Goal: Task Accomplishment & Management: Manage account settings

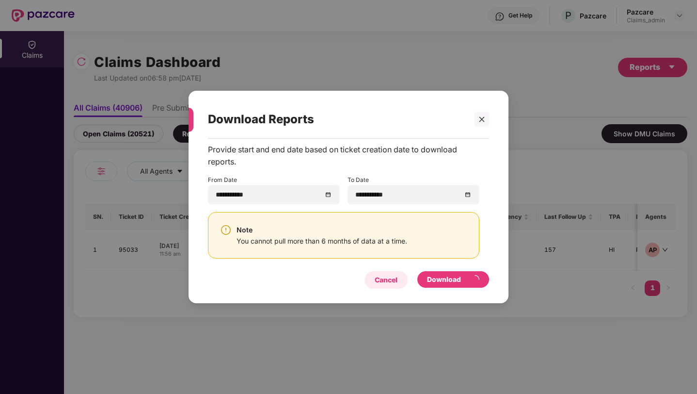
click at [388, 277] on div "Cancel" at bounding box center [386, 279] width 23 height 11
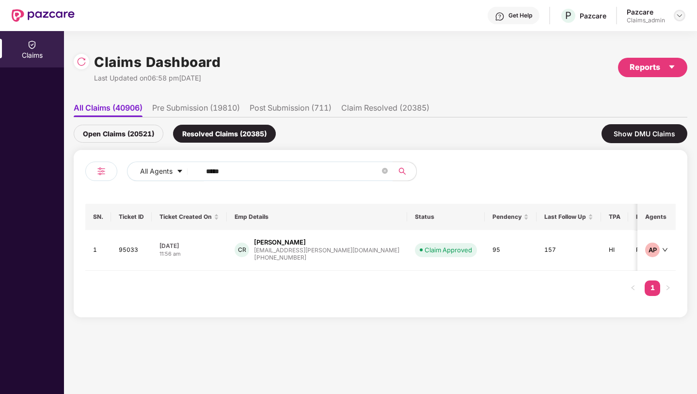
click at [428, 15] on img at bounding box center [680, 16] width 8 height 8
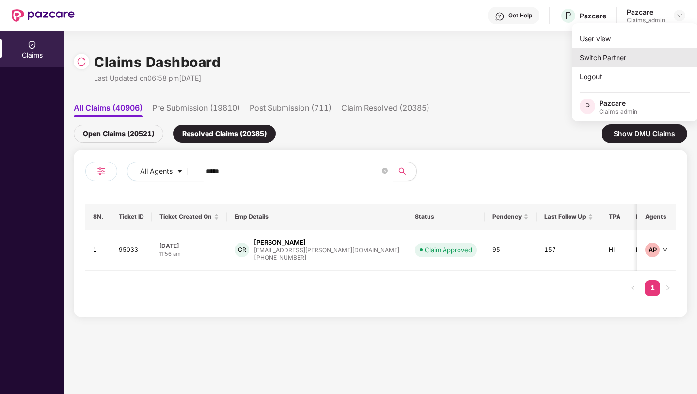
click at [428, 53] on div "Switch Partner" at bounding box center [635, 57] width 126 height 19
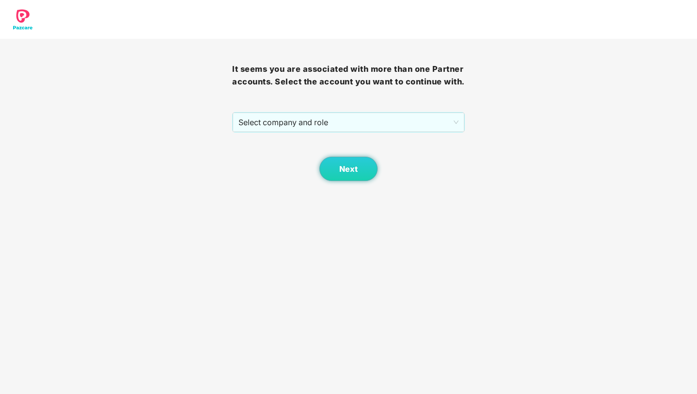
click at [381, 133] on div "Next" at bounding box center [348, 156] width 232 height 48
click at [372, 127] on span "Select company and role" at bounding box center [349, 122] width 220 height 18
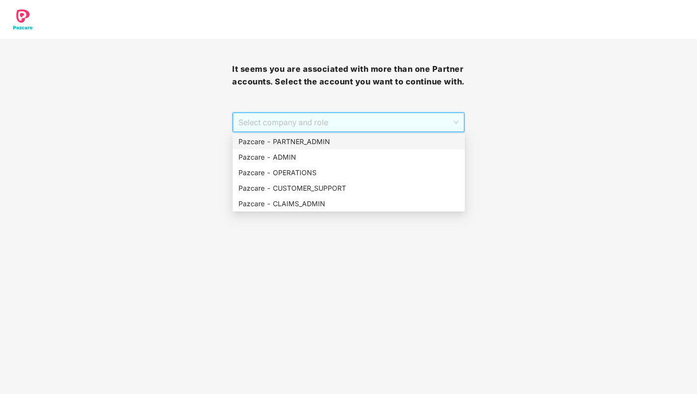
click at [336, 142] on div "Pazcare - PARTNER_ADMIN" at bounding box center [349, 141] width 221 height 11
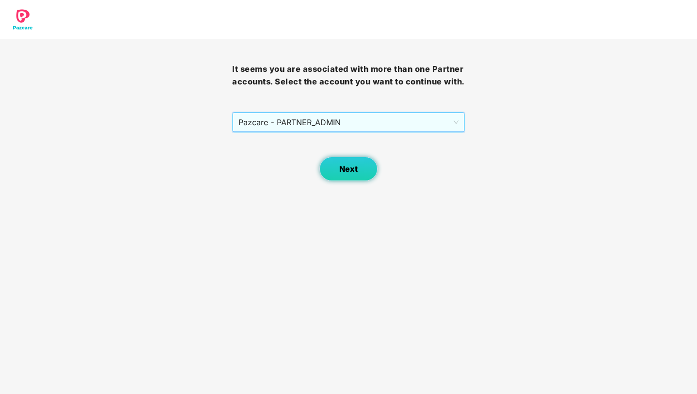
click at [357, 161] on button "Next" at bounding box center [349, 169] width 58 height 24
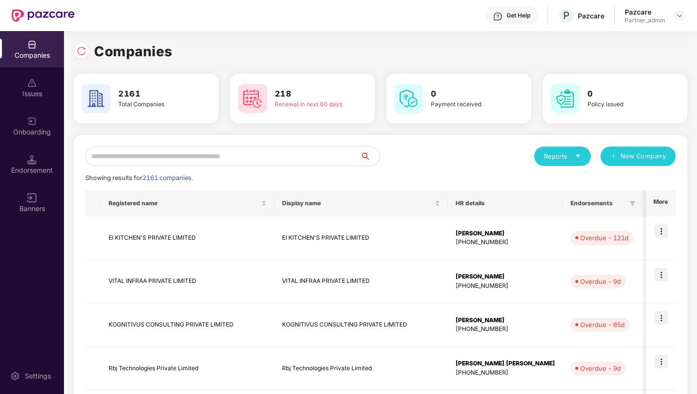
click at [56, 186] on div "Banners" at bounding box center [32, 202] width 64 height 36
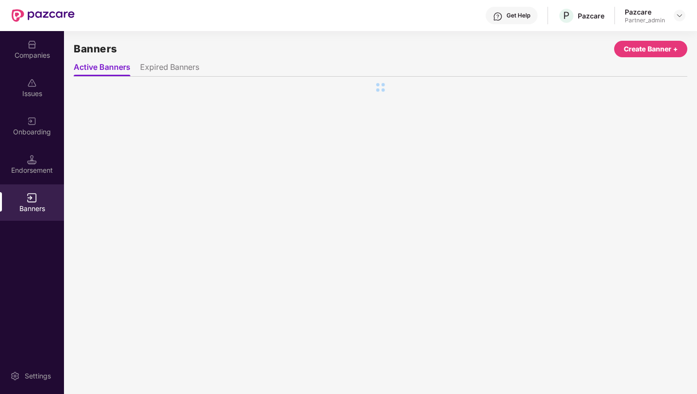
click at [50, 175] on div "Endorsement" at bounding box center [32, 164] width 64 height 36
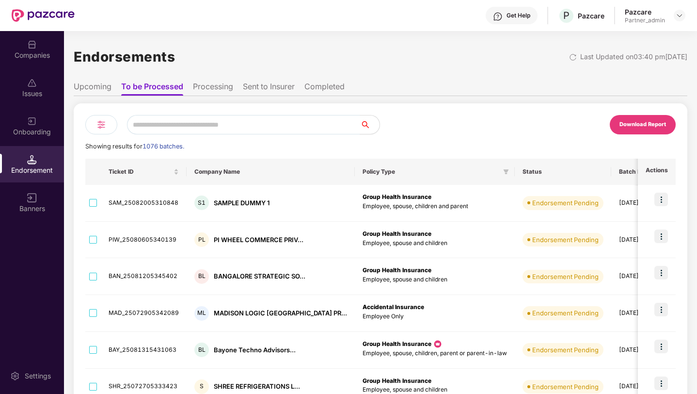
click at [265, 88] on li "Sent to Insurer" at bounding box center [269, 88] width 52 height 14
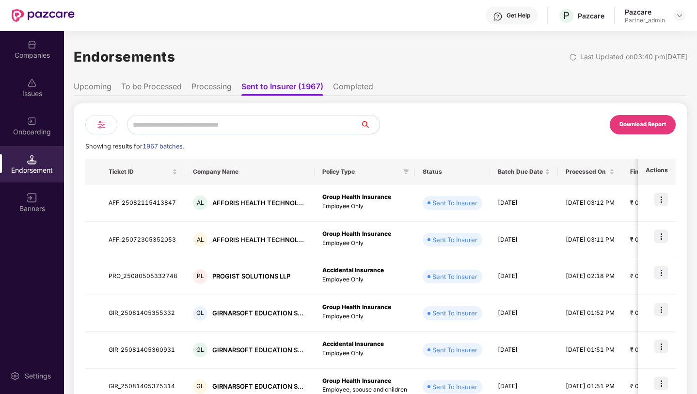
click at [107, 125] on div at bounding box center [101, 124] width 32 height 19
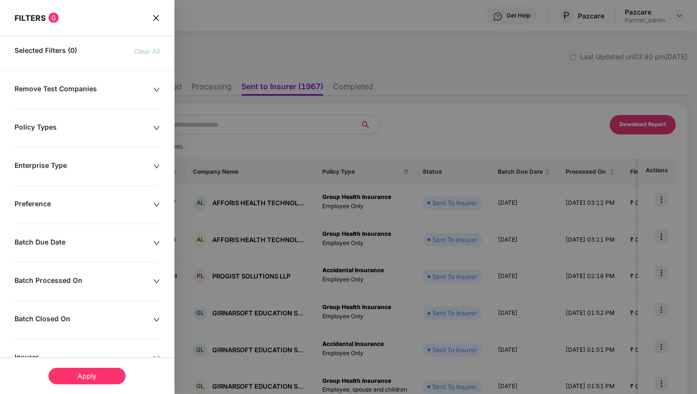
click at [88, 242] on div "Batch Due Date" at bounding box center [84, 243] width 139 height 11
click at [68, 273] on div at bounding box center [47, 272] width 55 height 11
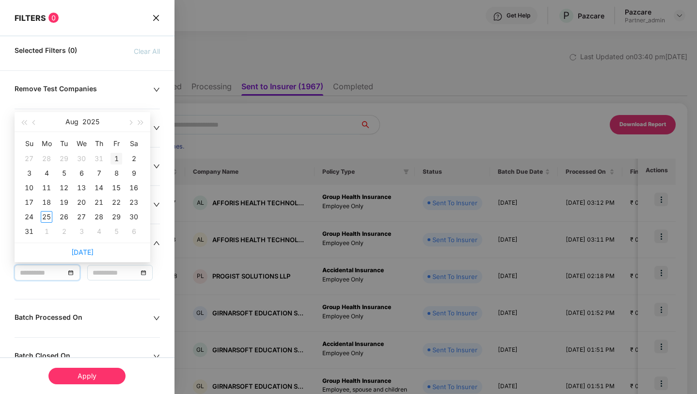
type input "**********"
click at [115, 161] on div "1" at bounding box center [117, 159] width 12 height 12
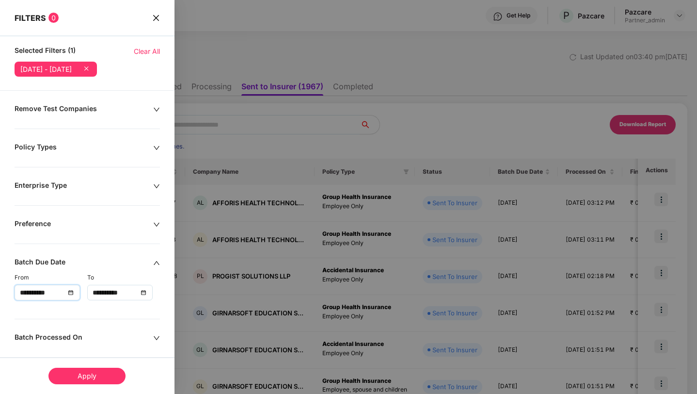
click at [134, 295] on input "**********" at bounding box center [115, 292] width 45 height 11
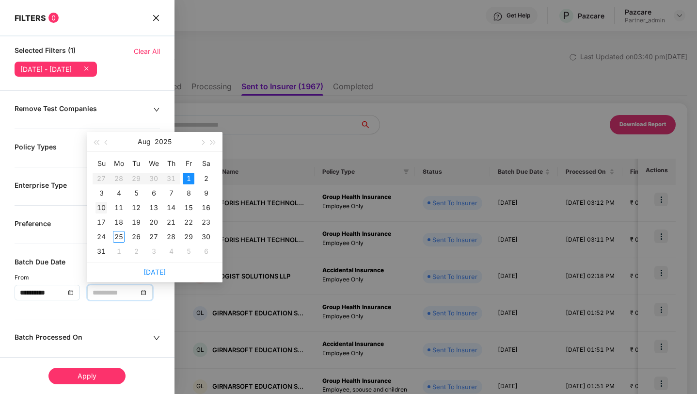
type input "**********"
click at [103, 207] on div "10" at bounding box center [102, 208] width 12 height 12
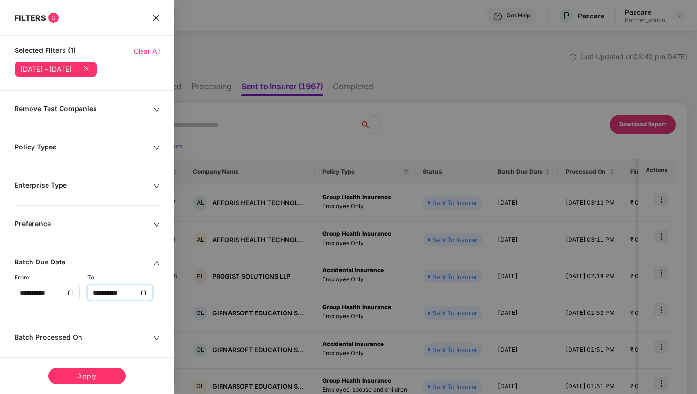
click at [109, 374] on div "Apply" at bounding box center [86, 376] width 77 height 16
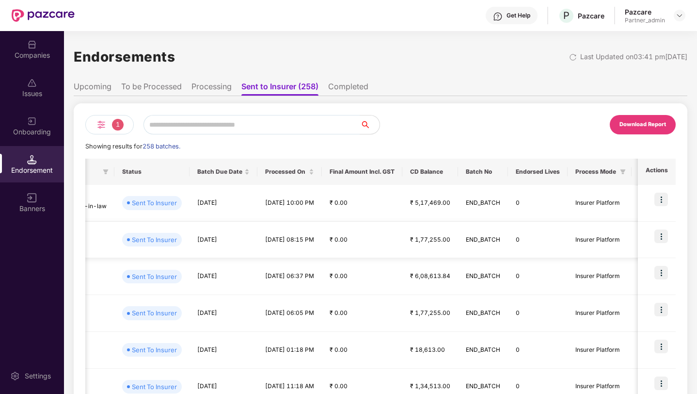
scroll to position [0, 490]
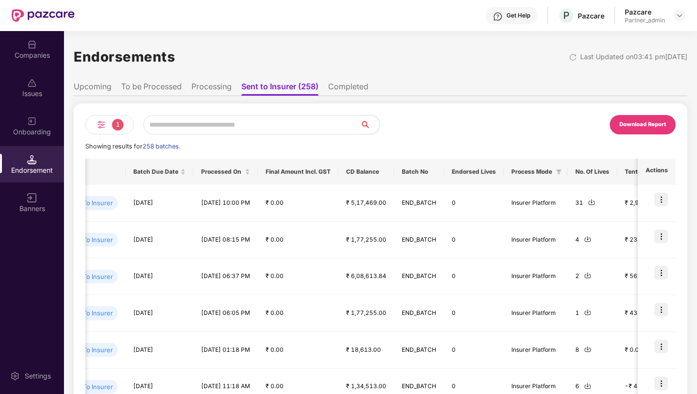
click at [428, 125] on div "Download Report" at bounding box center [643, 124] width 47 height 9
click at [428, 5] on div "Get Help P Pazcare Pazcare Partner_admin" at bounding box center [380, 15] width 611 height 31
click at [52, 59] on div "Companies" at bounding box center [32, 55] width 64 height 10
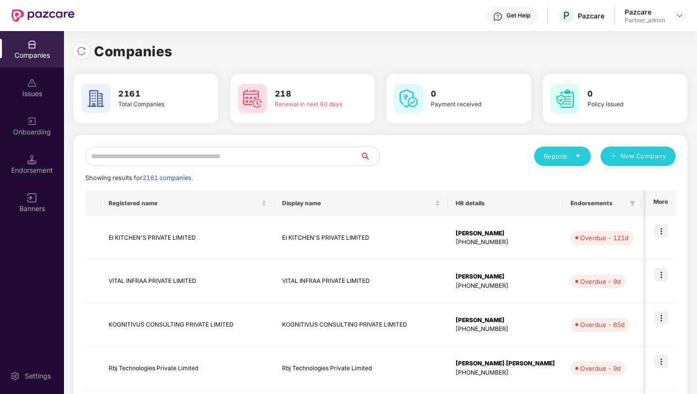
click at [239, 161] on input "text" at bounding box center [222, 155] width 275 height 19
paste input "**********"
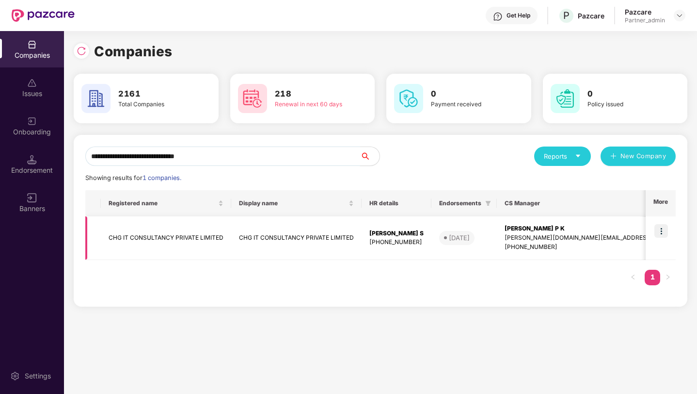
type input "**********"
click at [428, 231] on img at bounding box center [662, 231] width 14 height 14
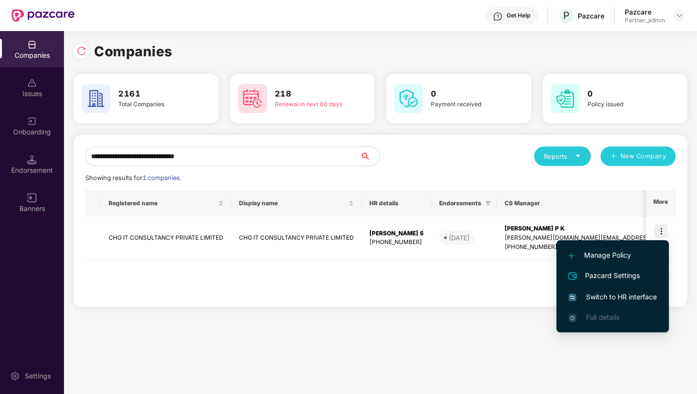
click at [428, 277] on div "Registered name Display name HR details Endorsements CS Manager Benefits Earlie…" at bounding box center [380, 242] width 591 height 105
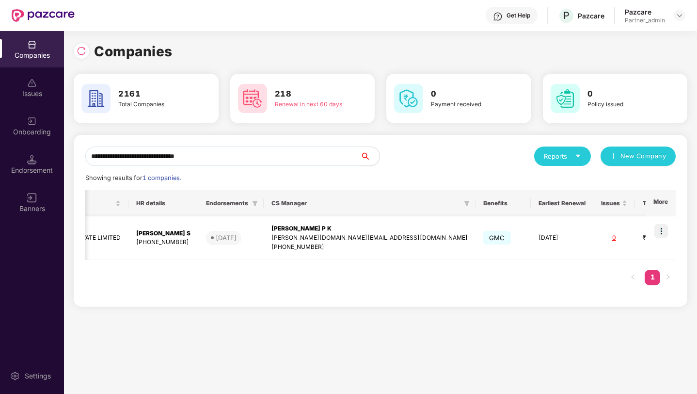
scroll to position [0, 247]
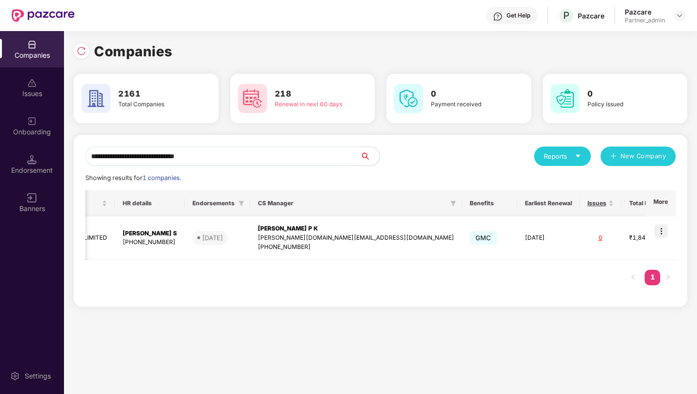
click at [428, 230] on img at bounding box center [662, 231] width 14 height 14
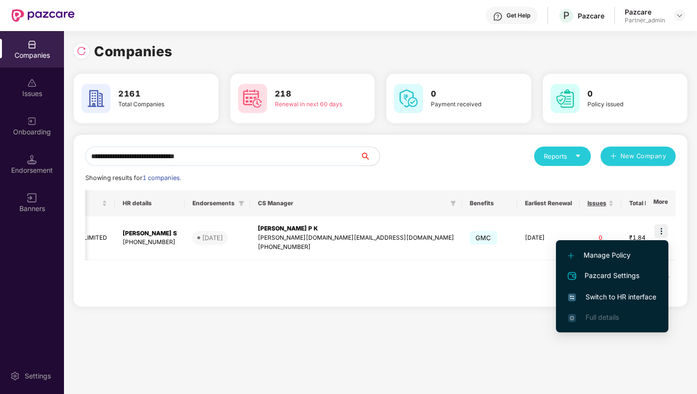
click at [428, 298] on span "Switch to HR interface" at bounding box center [612, 296] width 88 height 11
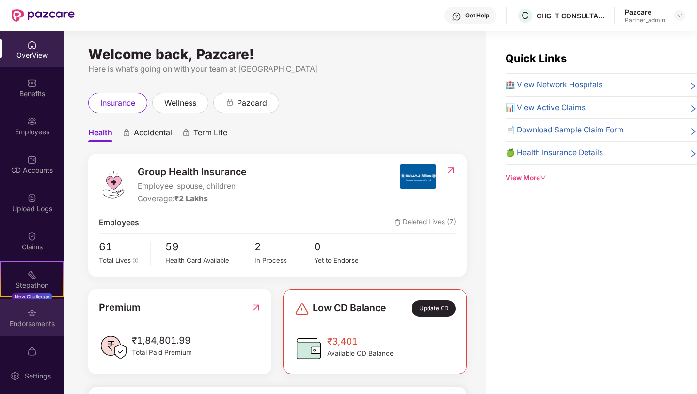
click at [28, 322] on div "Endorsements" at bounding box center [32, 324] width 64 height 10
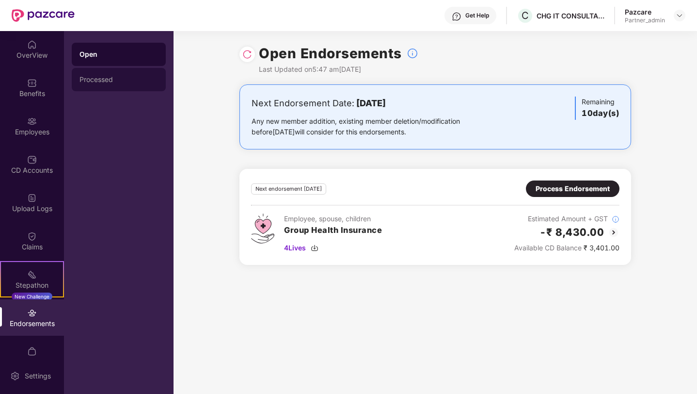
click at [137, 79] on div "Processed" at bounding box center [119, 80] width 79 height 8
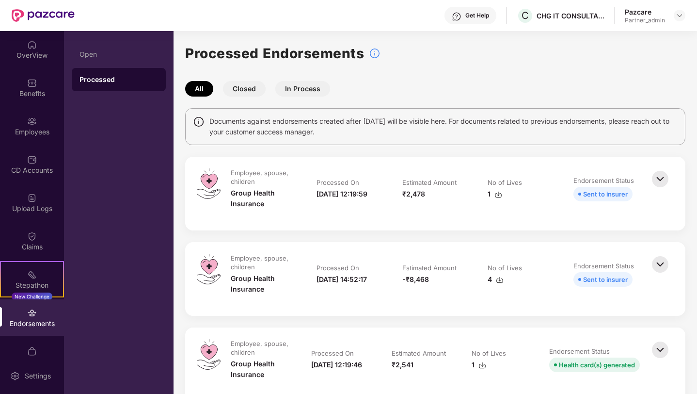
click at [428, 183] on img at bounding box center [660, 178] width 21 height 21
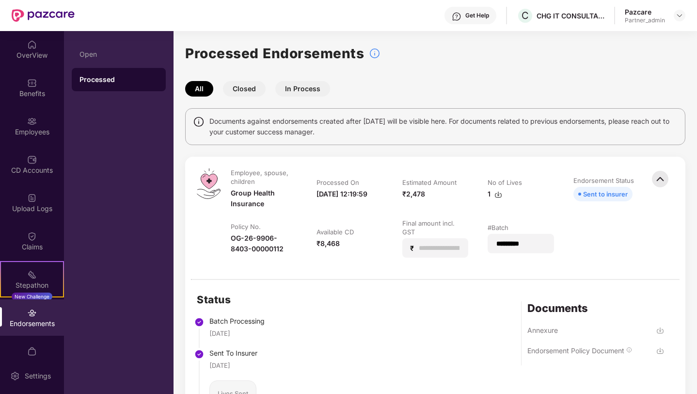
scroll to position [76, 0]
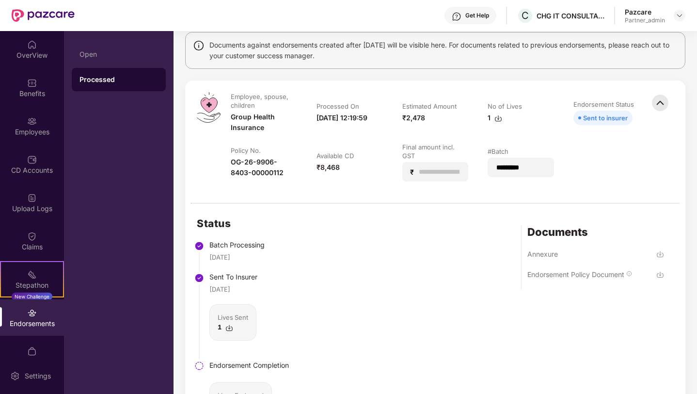
click at [232, 326] on img at bounding box center [230, 328] width 8 height 8
click at [428, 10] on span "C" at bounding box center [525, 15] width 17 height 17
click at [428, 255] on img at bounding box center [661, 254] width 8 height 8
click at [428, 18] on span "C" at bounding box center [525, 16] width 7 height 12
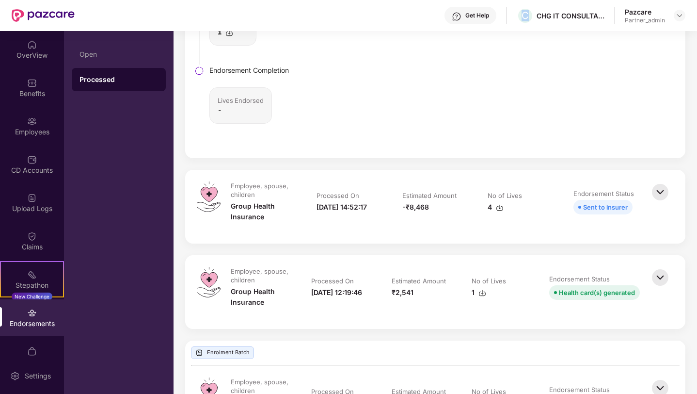
scroll to position [0, 0]
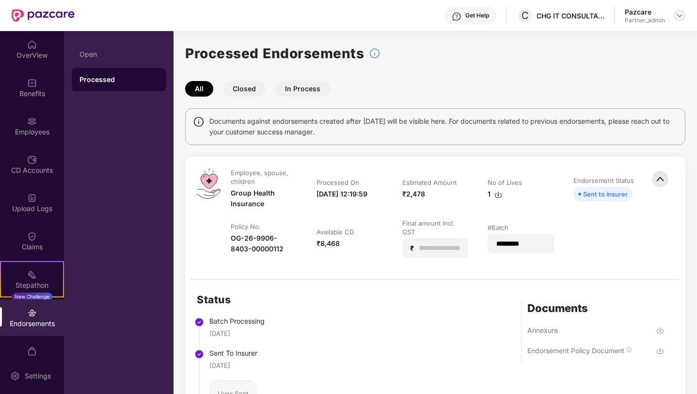
click at [428, 19] on div at bounding box center [680, 16] width 12 height 12
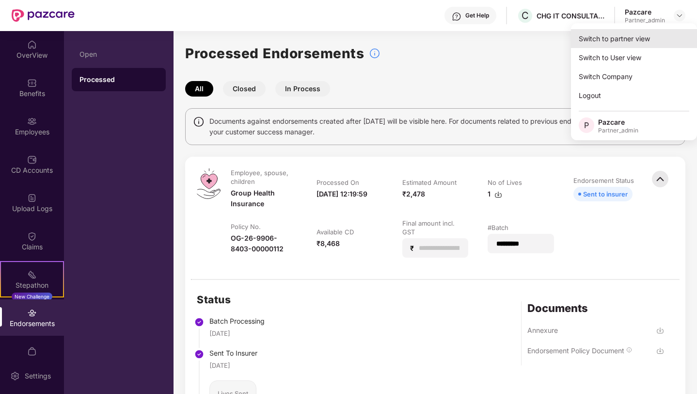
click at [428, 34] on div "Switch to partner view" at bounding box center [634, 38] width 126 height 19
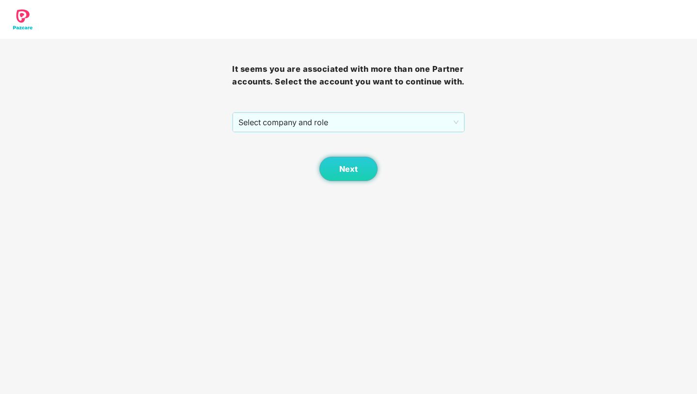
click at [428, 137] on div "Next" at bounding box center [348, 156] width 232 height 48
click at [428, 126] on span "Select company and role" at bounding box center [349, 122] width 220 height 18
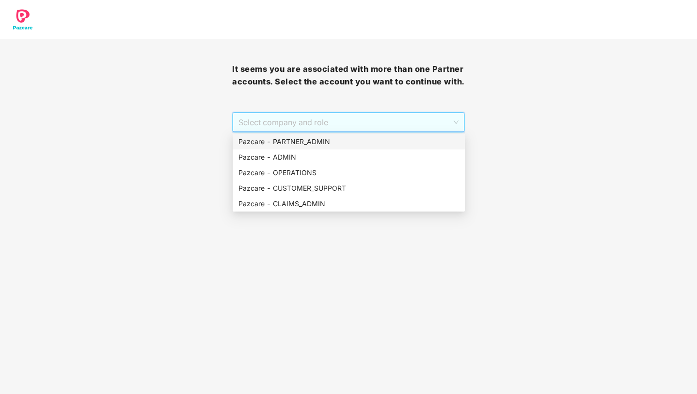
click at [364, 143] on div "Pazcare - PARTNER_ADMIN" at bounding box center [349, 141] width 221 height 11
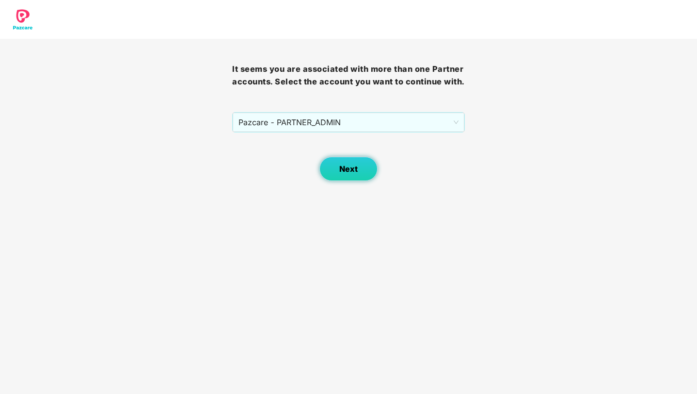
click at [359, 167] on button "Next" at bounding box center [349, 169] width 58 height 24
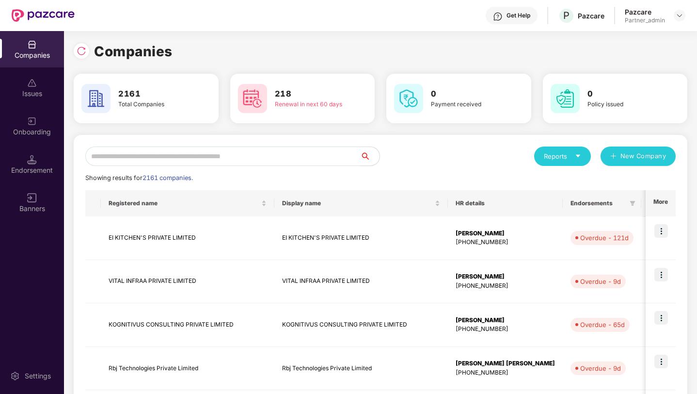
click at [274, 160] on input "text" at bounding box center [222, 155] width 275 height 19
paste input "**********"
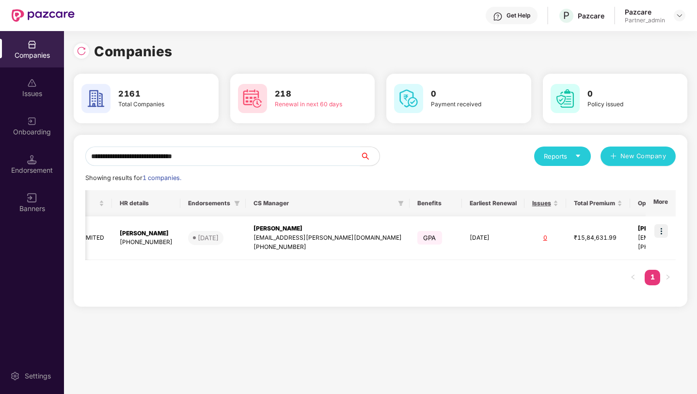
scroll to position [0, 240]
type input "**********"
click at [428, 233] on img at bounding box center [662, 231] width 14 height 14
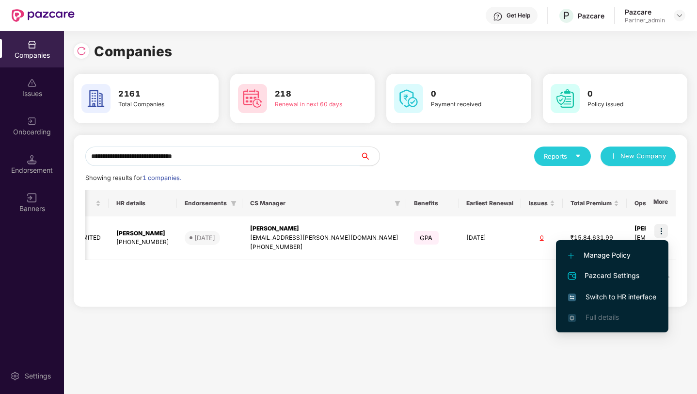
click at [428, 292] on span "Switch to HR interface" at bounding box center [612, 296] width 88 height 11
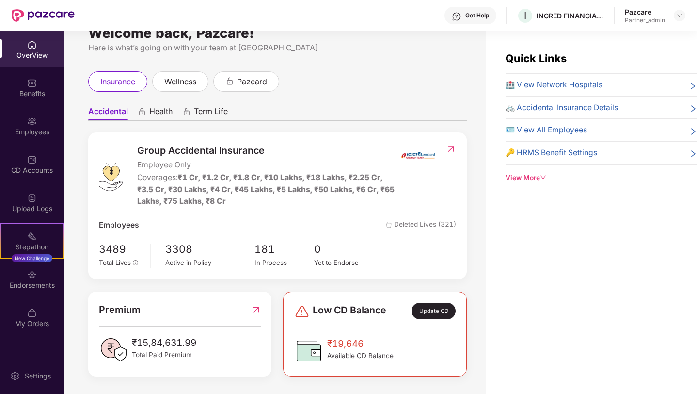
scroll to position [31, 0]
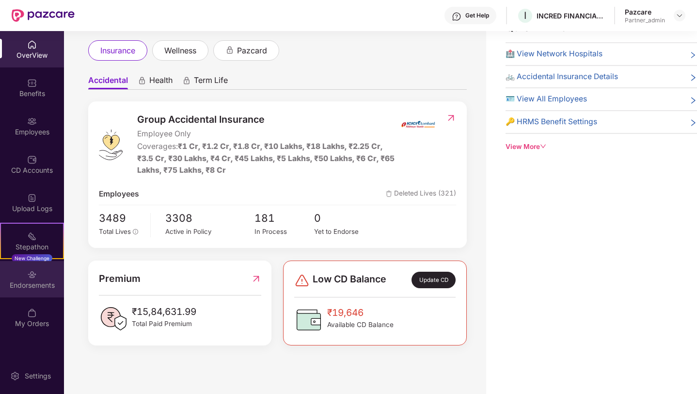
click at [34, 281] on div "Endorsements" at bounding box center [32, 285] width 64 height 10
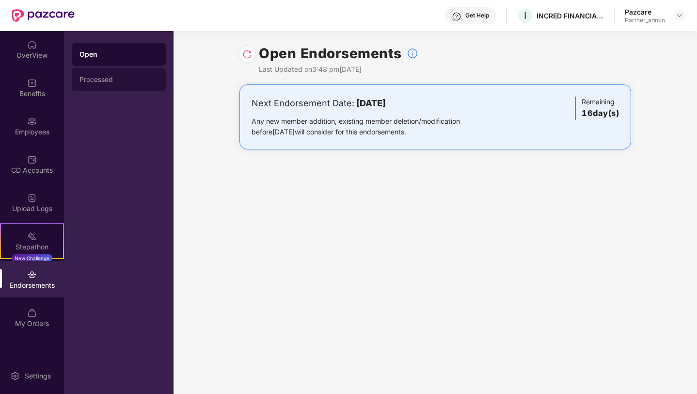
click at [121, 79] on div "Processed" at bounding box center [119, 80] width 79 height 8
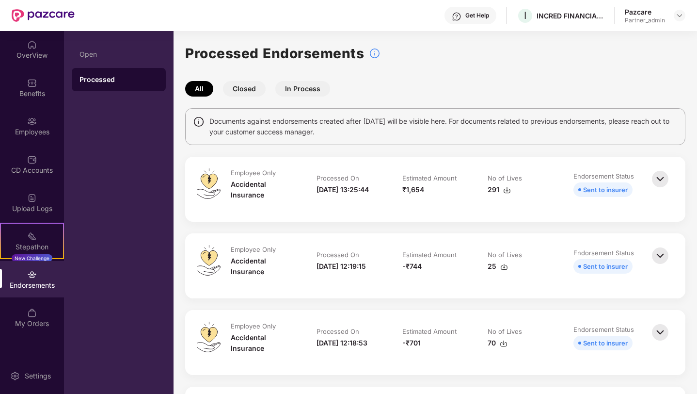
click at [428, 177] on img at bounding box center [660, 178] width 21 height 21
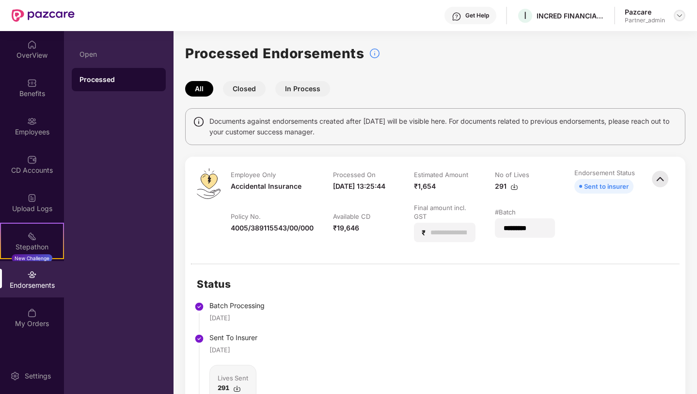
click at [428, 14] on img at bounding box center [680, 16] width 8 height 8
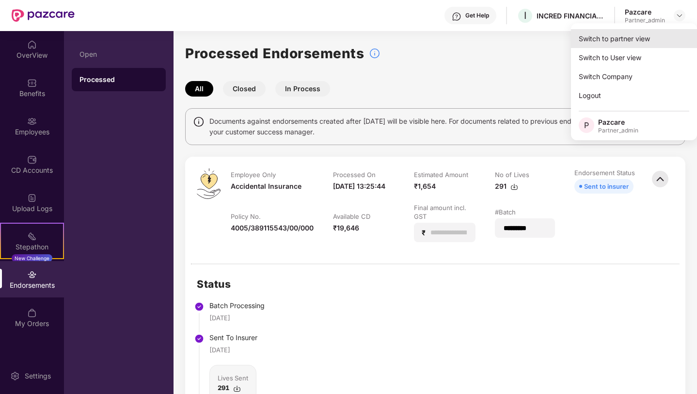
click at [428, 40] on div "Switch to partner view" at bounding box center [634, 38] width 126 height 19
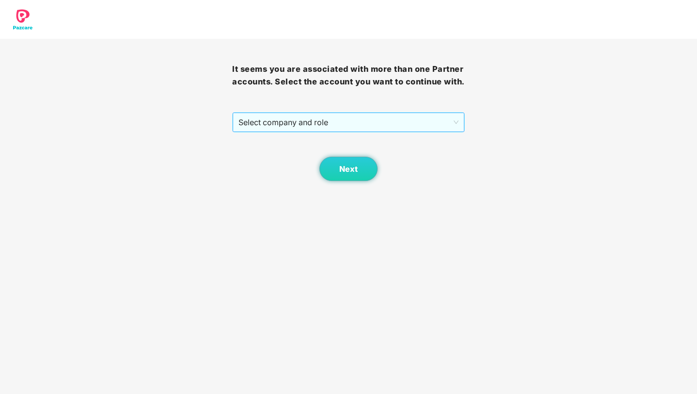
click at [428, 121] on span "Select company and role" at bounding box center [349, 122] width 220 height 18
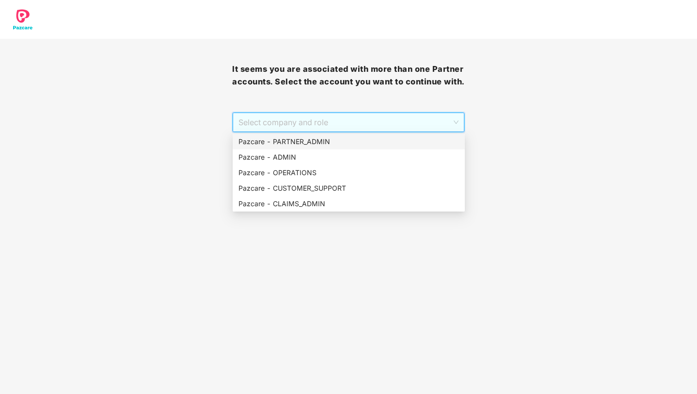
click at [377, 141] on div "Pazcare - PARTNER_ADMIN" at bounding box center [349, 141] width 221 height 11
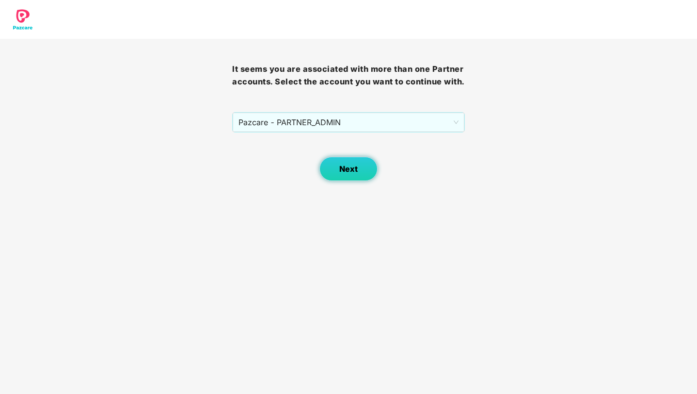
click at [364, 163] on button "Next" at bounding box center [349, 169] width 58 height 24
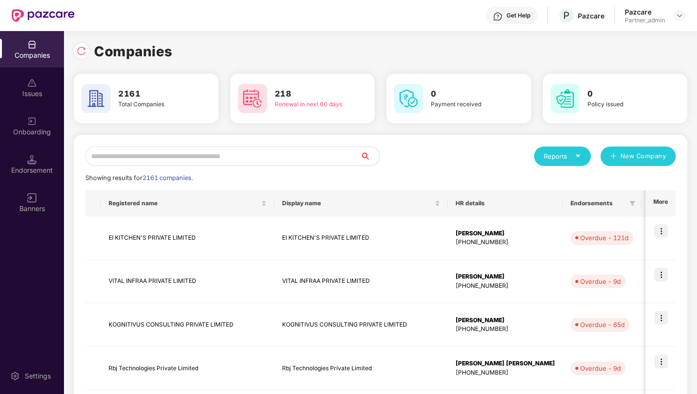
click at [300, 163] on input "text" at bounding box center [222, 155] width 275 height 19
paste input "**********"
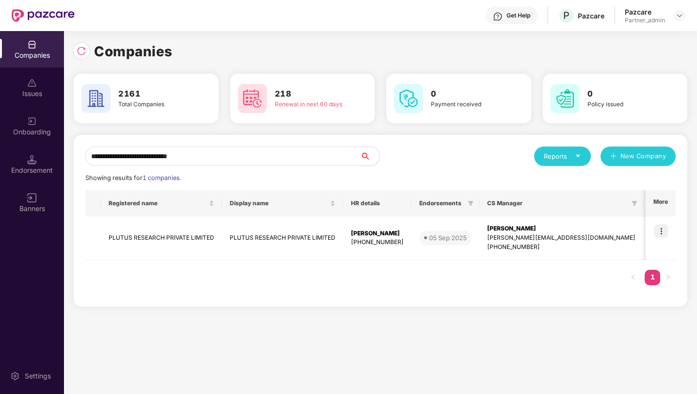
type input "**********"
click at [45, 173] on div "Endorsement" at bounding box center [32, 170] width 64 height 10
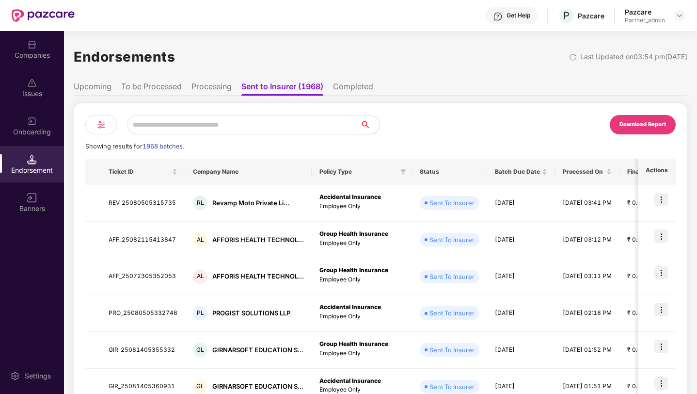
click at [106, 130] on div at bounding box center [101, 124] width 32 height 19
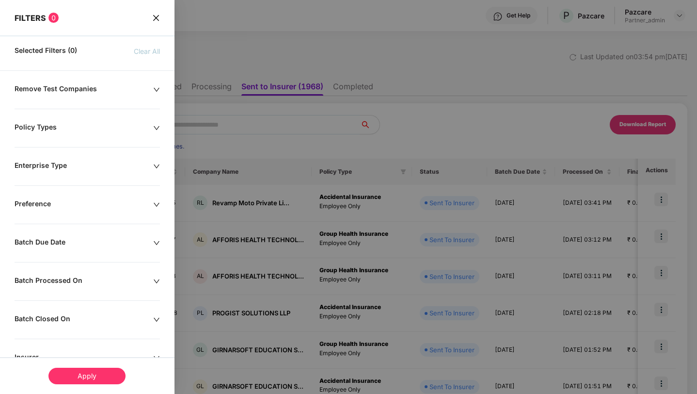
click at [107, 239] on div "Batch Due Date" at bounding box center [84, 243] width 139 height 11
click at [74, 274] on div at bounding box center [47, 273] width 65 height 16
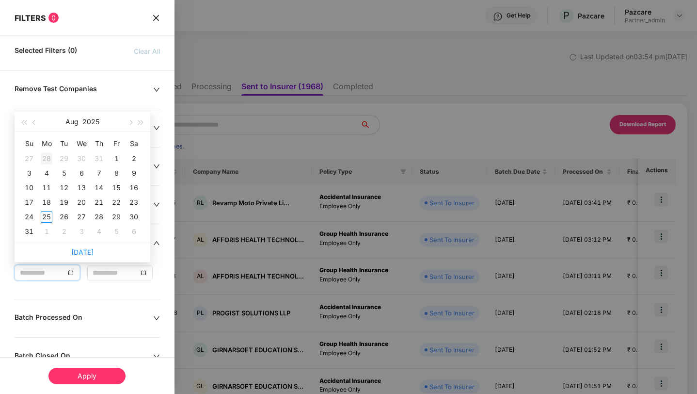
type input "**********"
click at [37, 123] on button "button" at bounding box center [34, 121] width 11 height 19
type input "**********"
click at [65, 161] on div "1" at bounding box center [64, 159] width 12 height 12
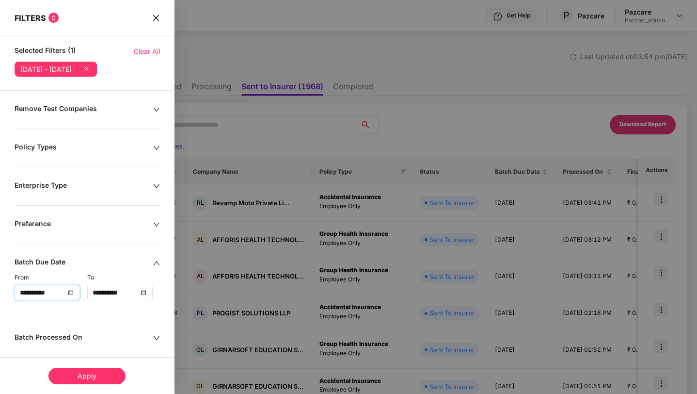
click at [145, 289] on div "**********" at bounding box center [120, 292] width 55 height 11
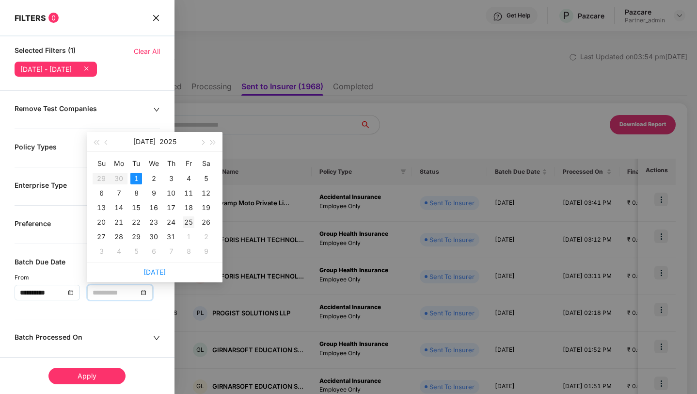
type input "**********"
click at [188, 222] on div "25" at bounding box center [189, 222] width 12 height 12
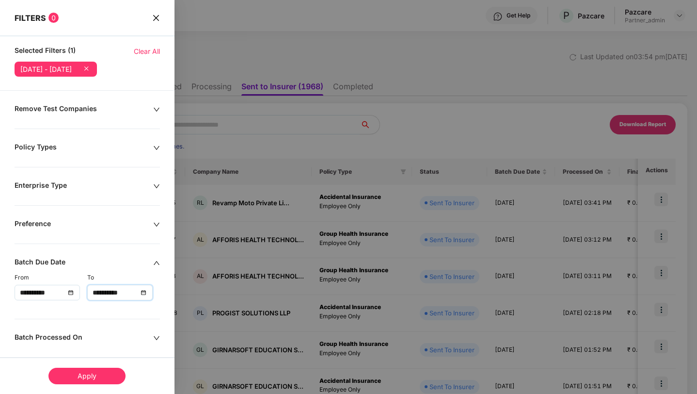
click at [99, 375] on div "Apply" at bounding box center [86, 376] width 77 height 16
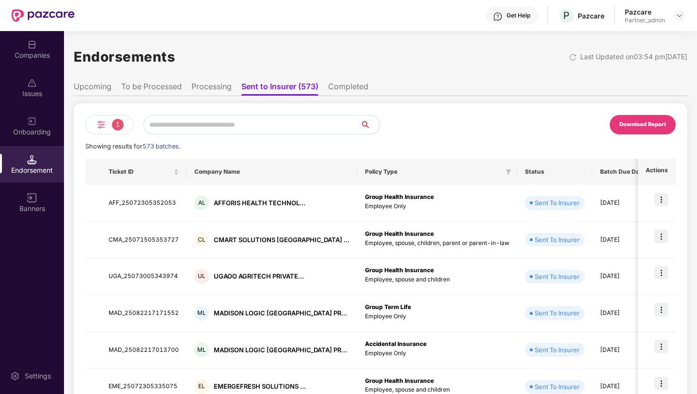
click at [116, 132] on div "1" at bounding box center [109, 124] width 48 height 19
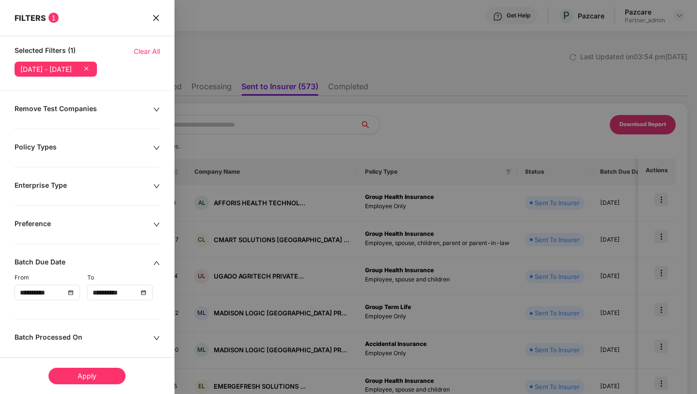
click at [142, 293] on div "**********" at bounding box center [120, 292] width 55 height 11
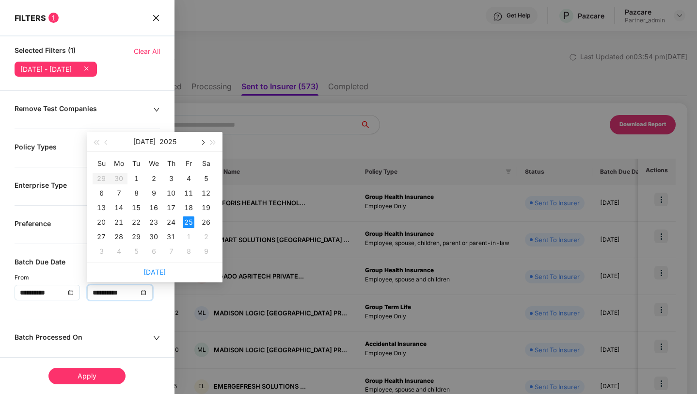
click at [205, 146] on button "button" at bounding box center [202, 141] width 11 height 19
type input "**********"
click at [121, 238] on div "25" at bounding box center [119, 237] width 12 height 12
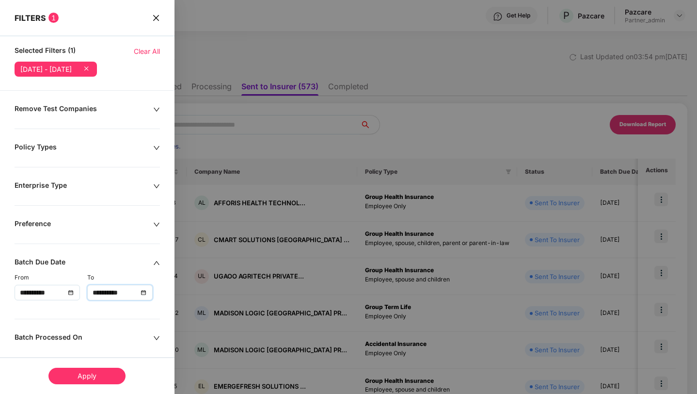
click at [93, 376] on div "Apply" at bounding box center [86, 376] width 77 height 16
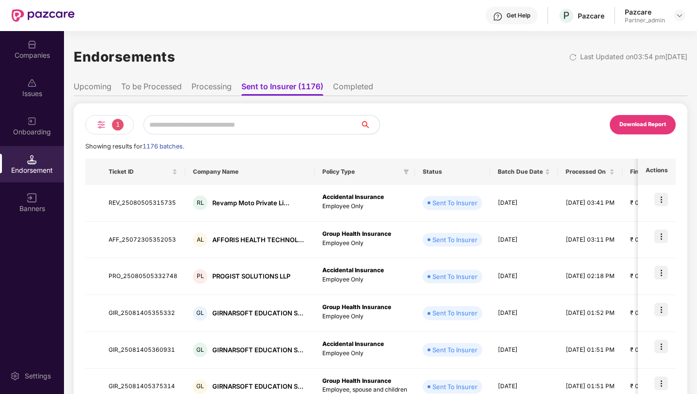
click at [110, 129] on div "1" at bounding box center [109, 124] width 48 height 19
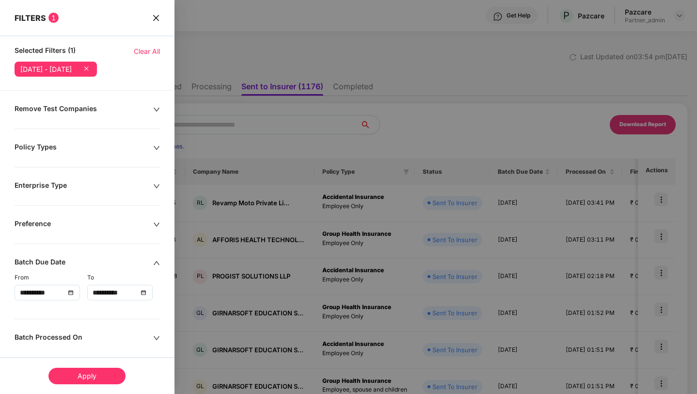
click at [93, 372] on div "Apply" at bounding box center [86, 376] width 77 height 16
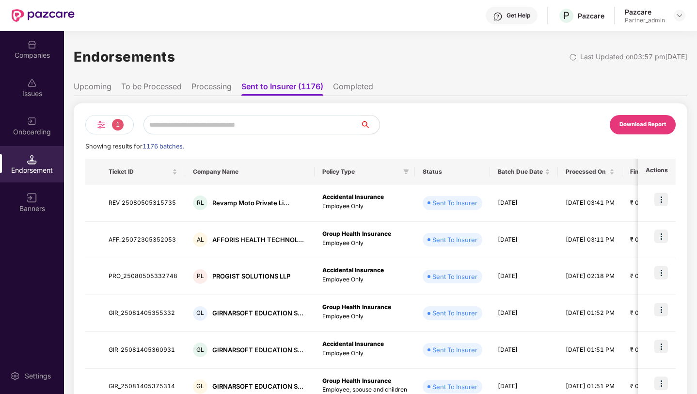
click at [341, 83] on li "Completed" at bounding box center [353, 88] width 40 height 14
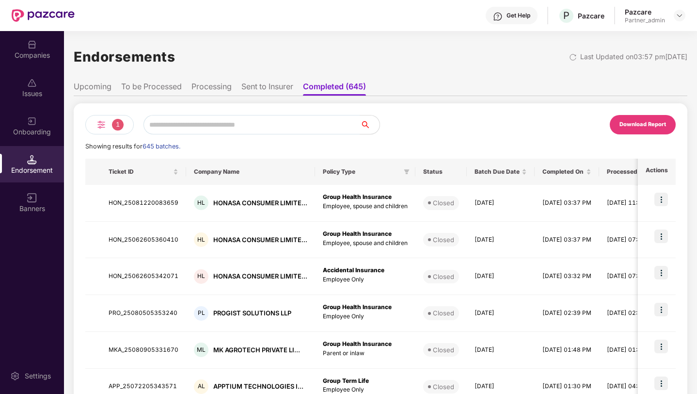
click at [285, 91] on li "Sent to Insurer" at bounding box center [268, 88] width 52 height 14
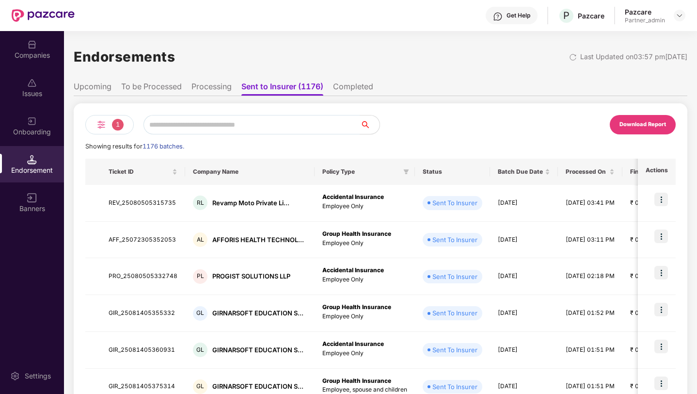
click at [428, 127] on div "Download Report" at bounding box center [643, 124] width 47 height 9
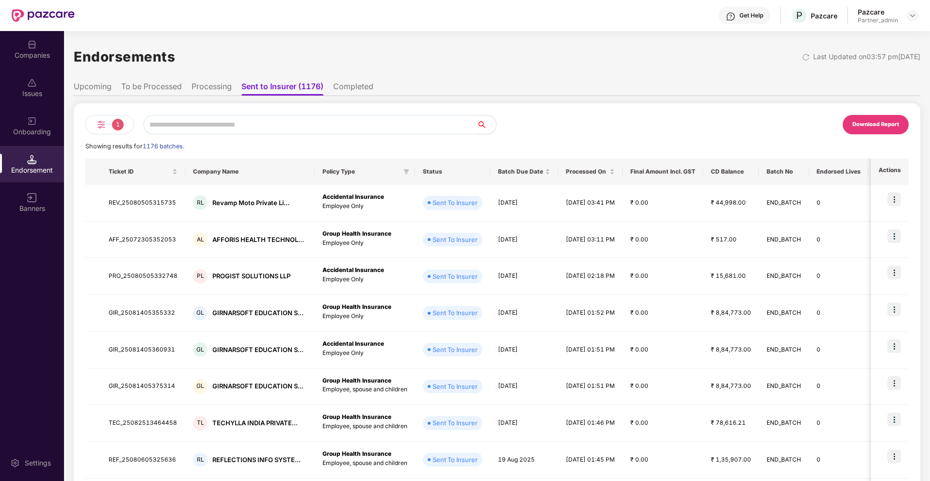
click at [106, 119] on img at bounding box center [102, 125] width 12 height 12
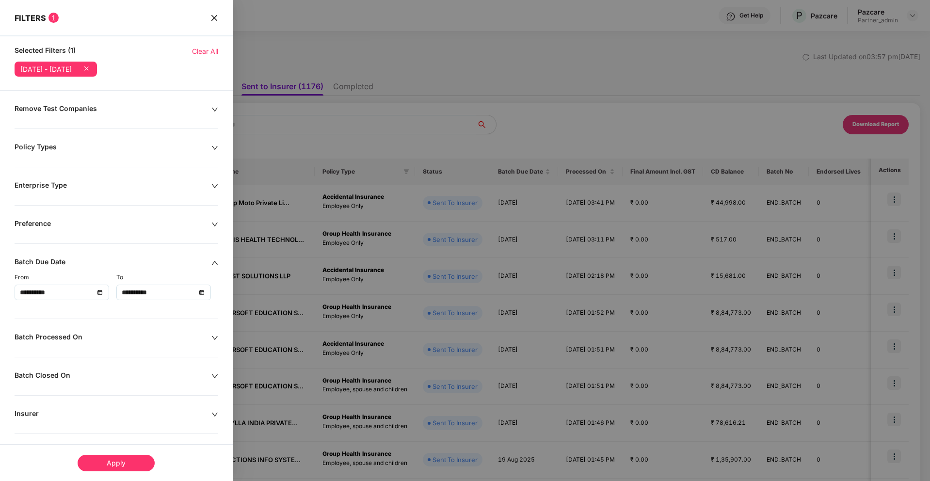
click at [100, 290] on div "**********" at bounding box center [62, 292] width 84 height 11
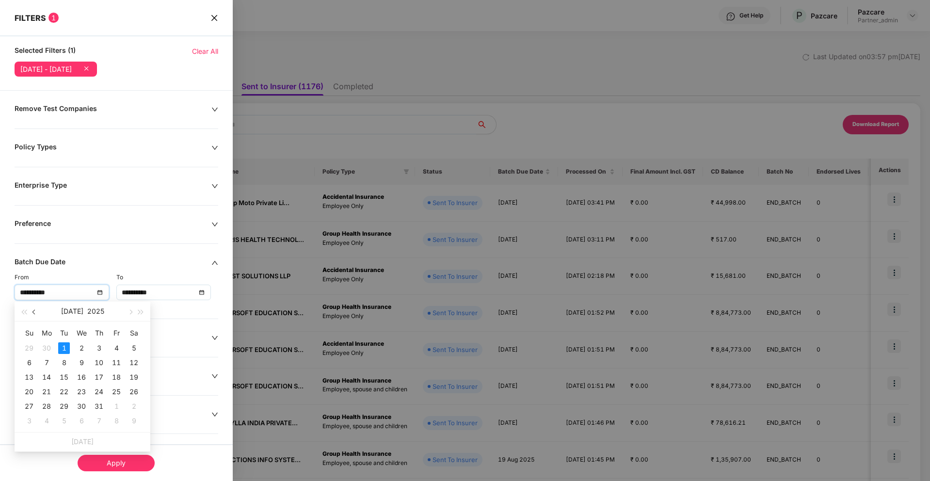
click at [34, 312] on span "button" at bounding box center [34, 312] width 5 height 5
type input "**********"
click at [30, 347] on div "1" at bounding box center [29, 348] width 12 height 12
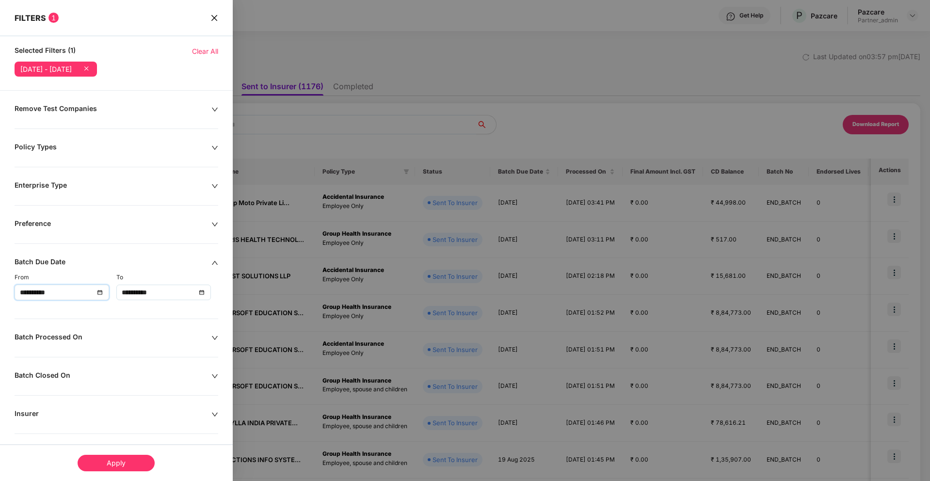
click at [108, 393] on div "Apply" at bounding box center [116, 463] width 77 height 16
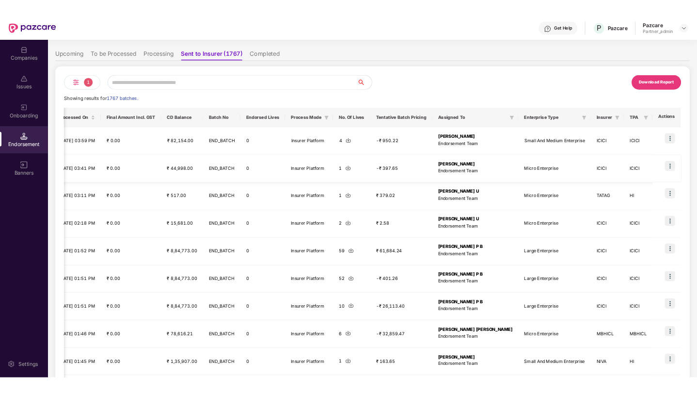
scroll to position [39, 0]
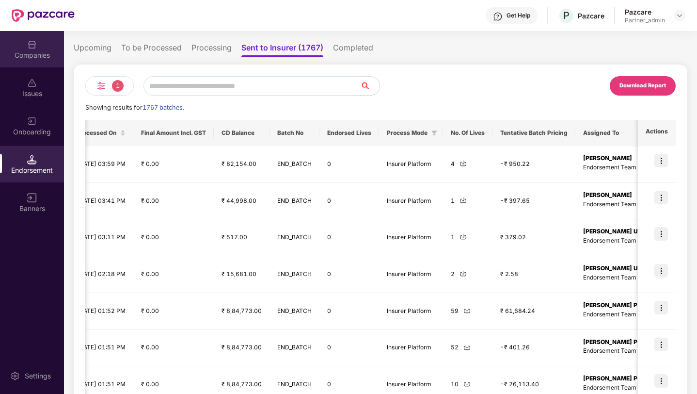
click at [42, 53] on div "Companies" at bounding box center [32, 55] width 64 height 10
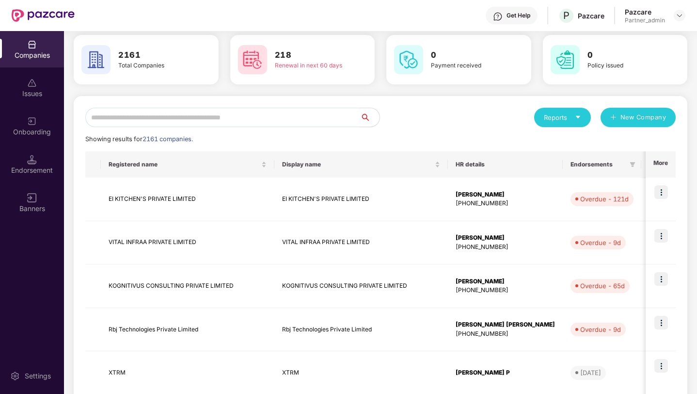
scroll to position [0, 0]
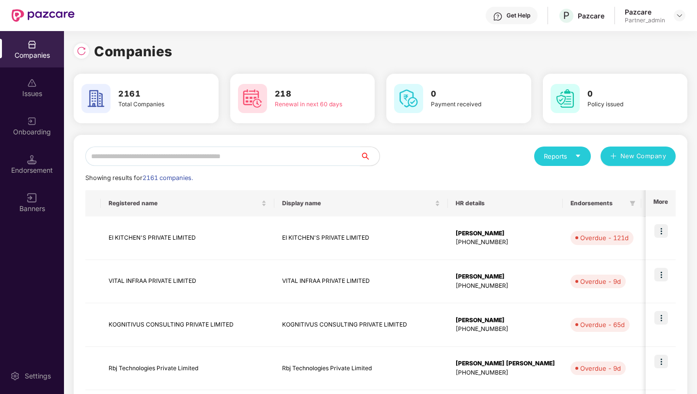
click at [194, 163] on input "text" at bounding box center [222, 155] width 275 height 19
paste input "**********"
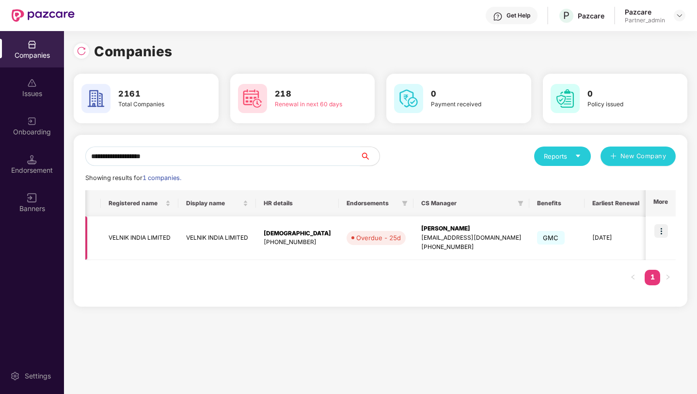
scroll to position [0, 143]
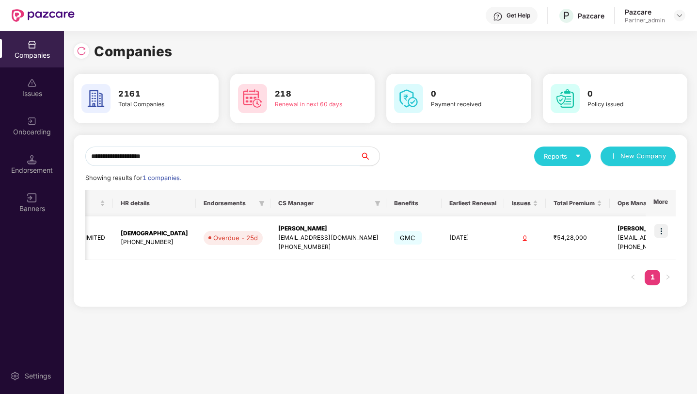
type input "**********"
click at [428, 232] on img at bounding box center [662, 231] width 14 height 14
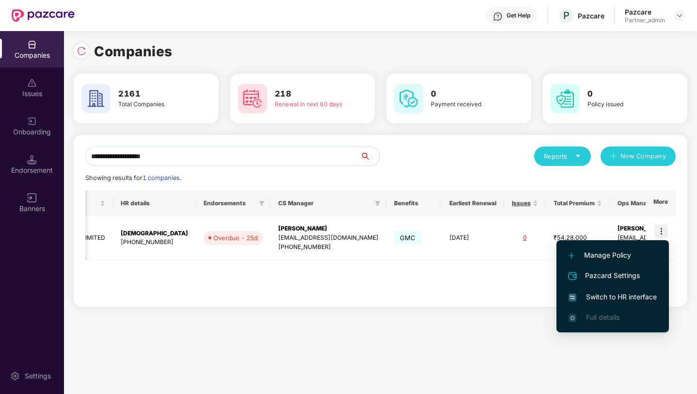
click at [428, 295] on span "Switch to HR interface" at bounding box center [613, 296] width 88 height 11
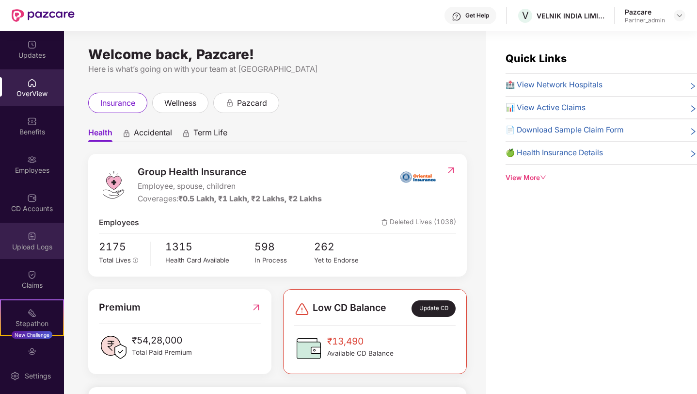
scroll to position [57, 0]
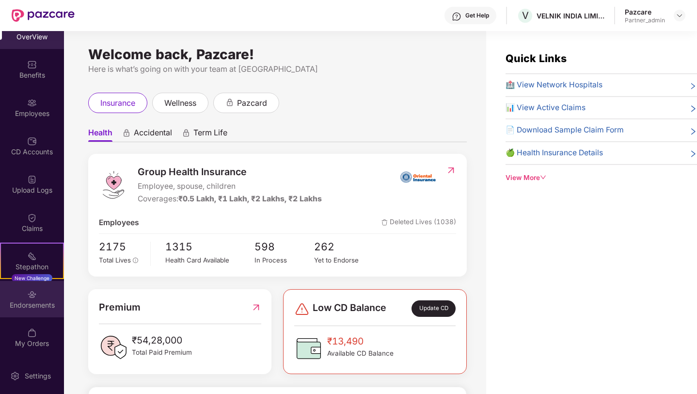
click at [20, 308] on div "Endorsements" at bounding box center [32, 305] width 64 height 10
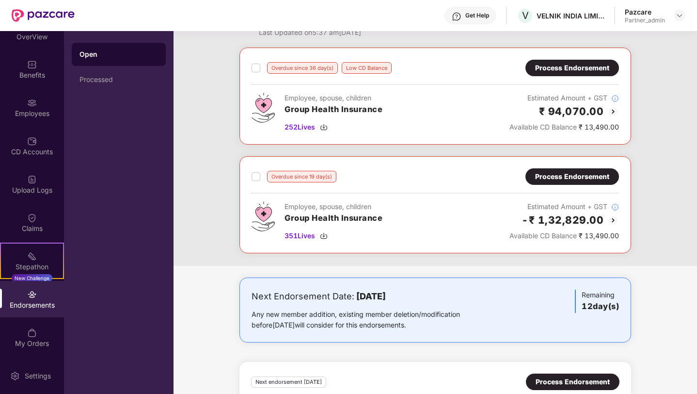
scroll to position [0, 0]
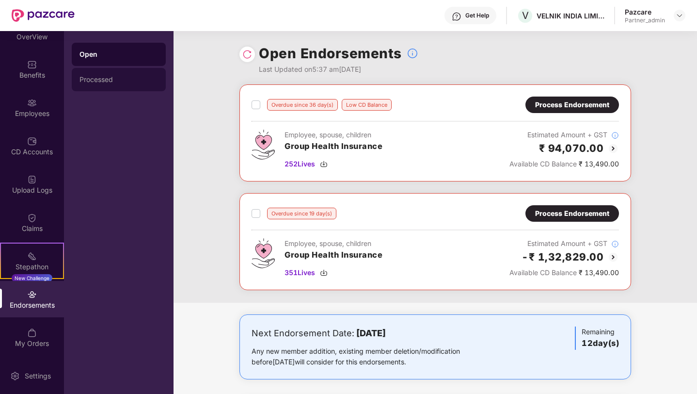
click at [98, 85] on div "Processed" at bounding box center [119, 79] width 94 height 23
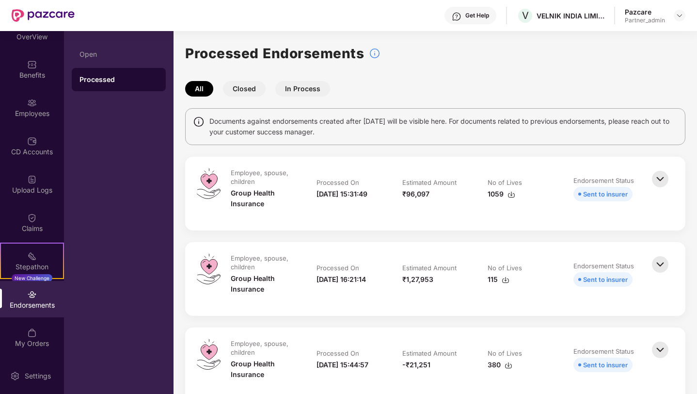
click at [428, 179] on img at bounding box center [660, 178] width 21 height 21
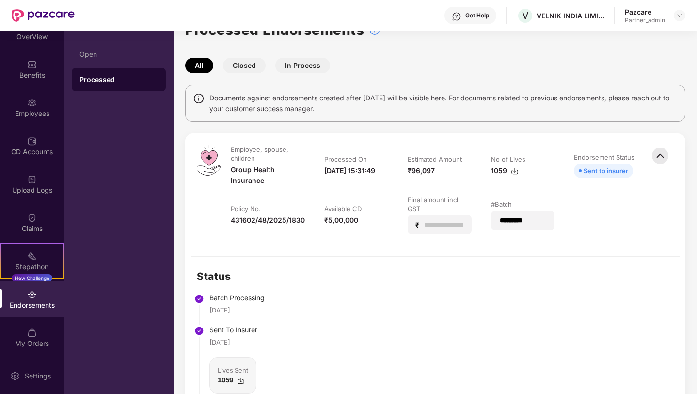
scroll to position [21, 0]
